Goal: Find specific page/section: Find specific page/section

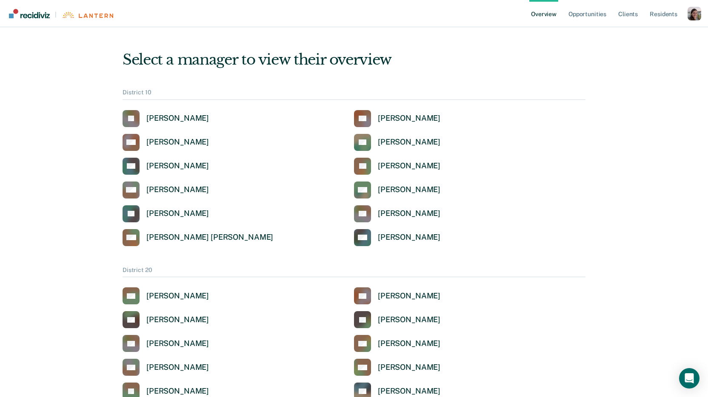
click at [701, 17] on nav "| Overview Opportunities Client s Resident s Profile How it works Go to Pathway…" at bounding box center [354, 13] width 708 height 27
click at [696, 15] on div "Profile dropdown button" at bounding box center [694, 14] width 14 height 14
click at [636, 34] on link "Profile" at bounding box center [659, 34] width 68 height 7
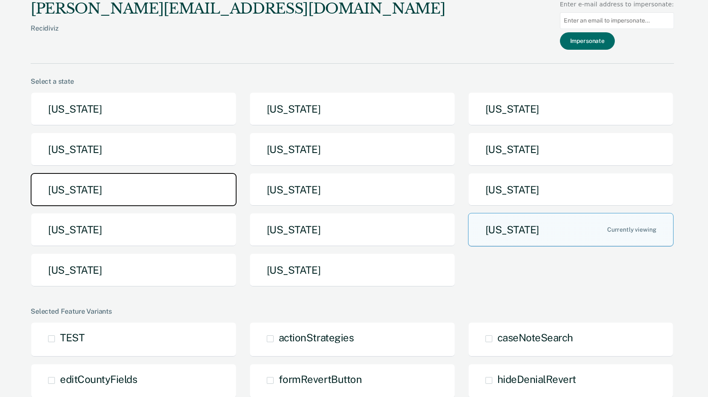
click at [99, 205] on button "[US_STATE]" at bounding box center [134, 190] width 206 height 34
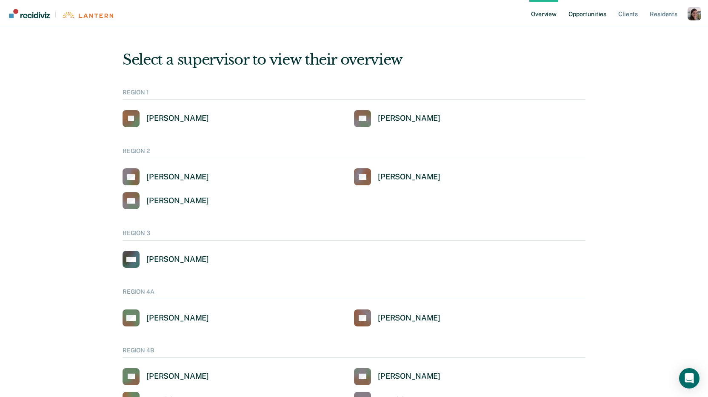
click at [596, 11] on link "Opportunities" at bounding box center [586, 13] width 41 height 27
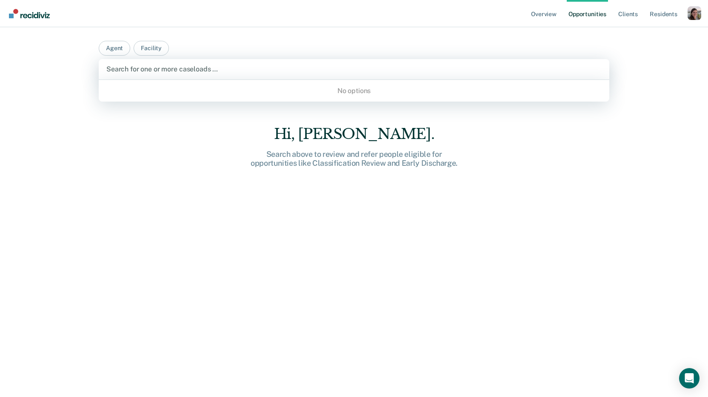
click at [231, 69] on div at bounding box center [353, 69] width 495 height 10
type input "[PERSON_NAME]"
click at [115, 49] on button "Agent" at bounding box center [114, 48] width 31 height 15
click at [108, 48] on button "Agent" at bounding box center [114, 48] width 31 height 15
click at [128, 65] on div at bounding box center [353, 69] width 495 height 10
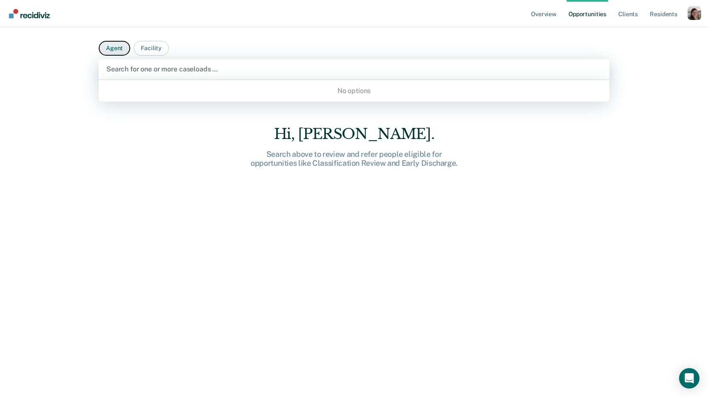
click at [106, 47] on button "Agent" at bounding box center [114, 48] width 31 height 15
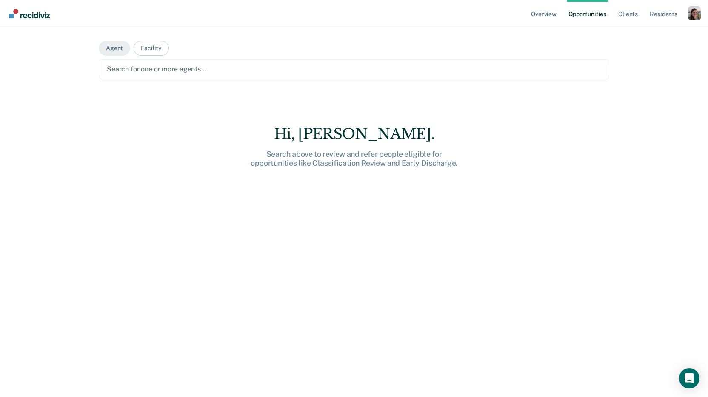
click at [119, 69] on div at bounding box center [354, 69] width 494 height 10
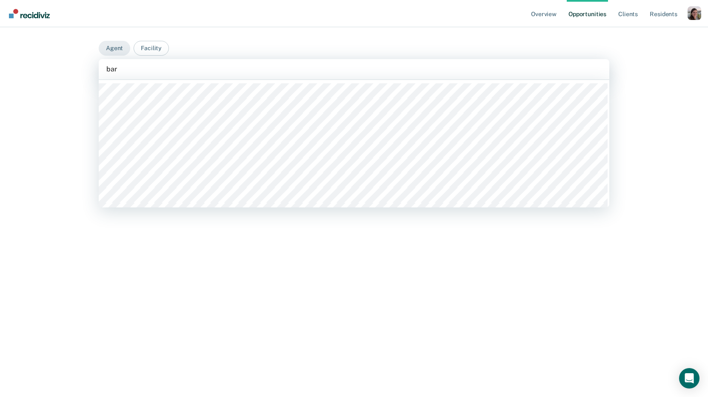
type input "bart"
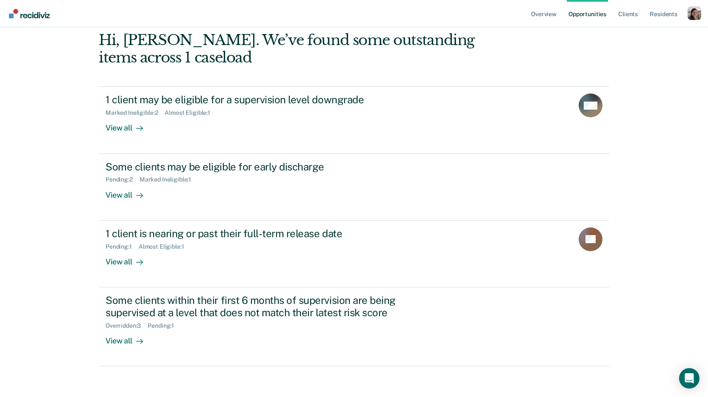
scroll to position [57, 0]
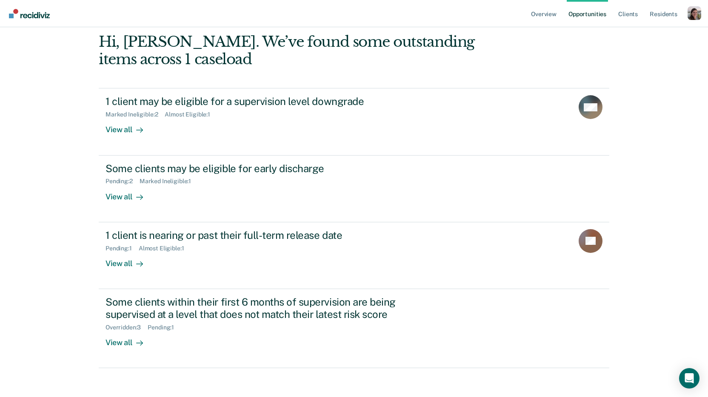
click at [658, 176] on div "Overview Opportunities Client s Resident s Profile How it works Log Out Agent F…" at bounding box center [354, 172] width 708 height 459
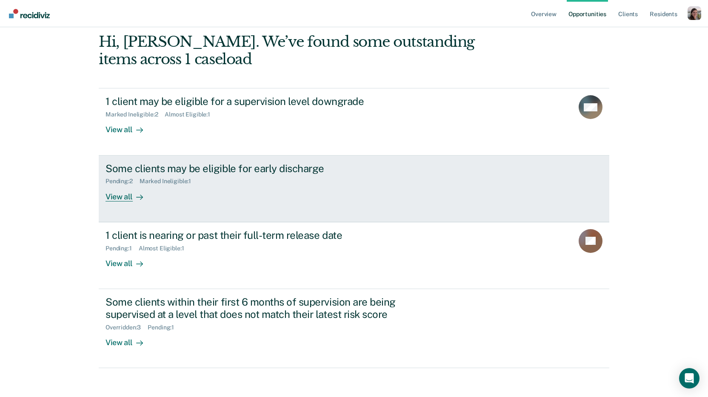
click at [133, 199] on div at bounding box center [138, 197] width 10 height 10
